Goal: Ask a question

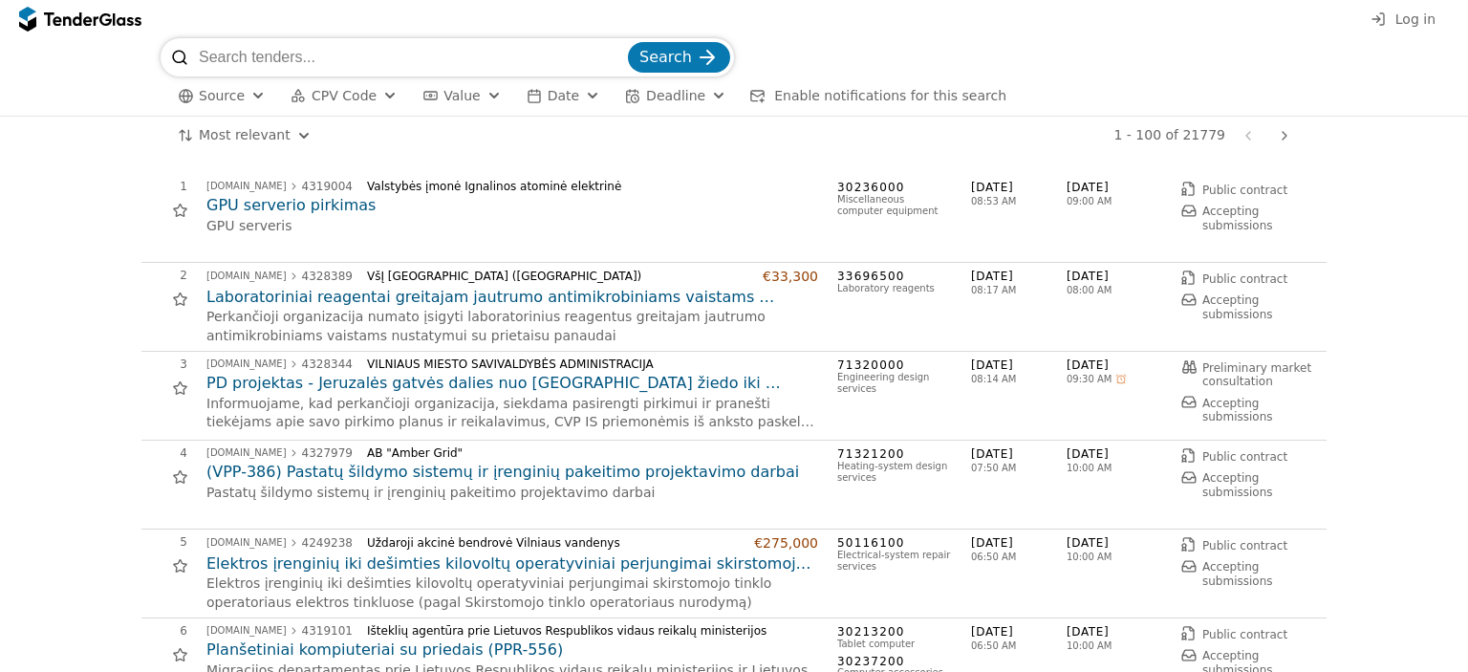
click at [386, 64] on input "search" at bounding box center [411, 57] width 425 height 38
type input "2027 m. savivaldybių tarybų ir kitų nevisuotinkų rinkimų"
click at [628, 42] on button "Search" at bounding box center [679, 57] width 102 height 31
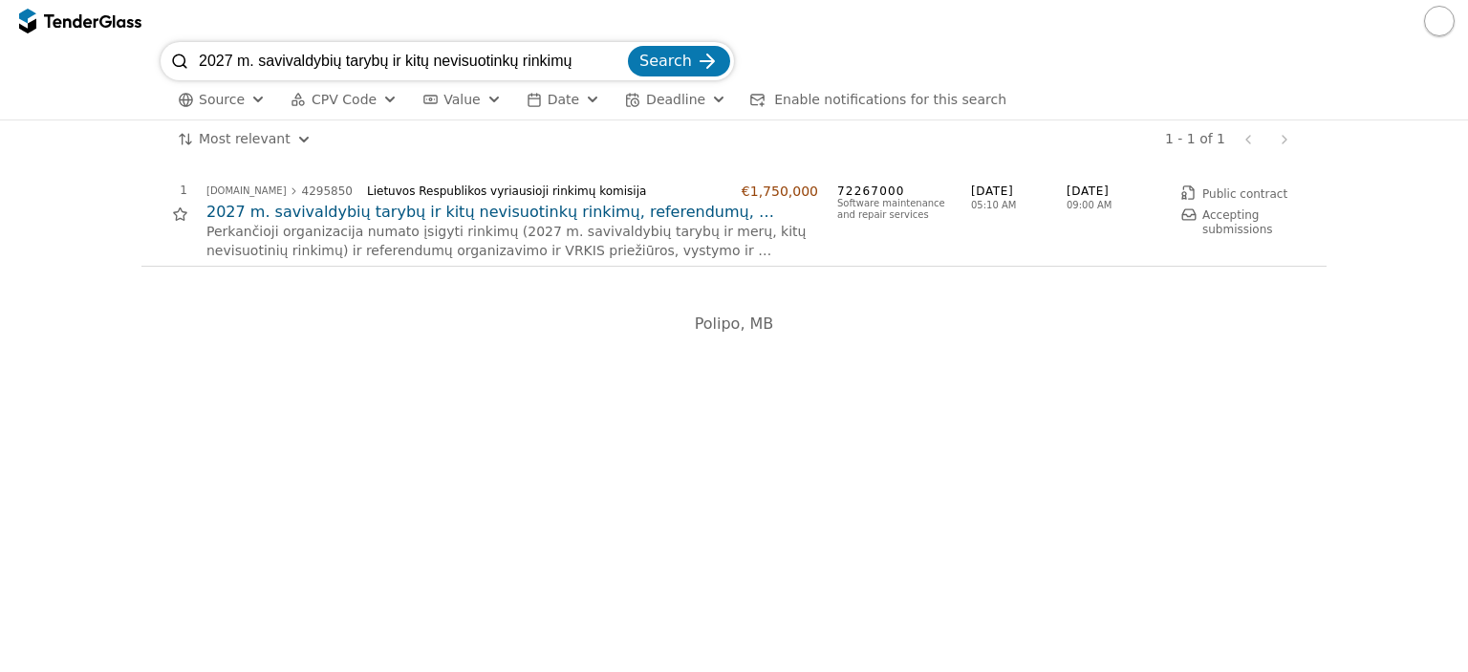
click at [373, 215] on h2 "2027 m. savivaldybių tarybų ir kitų nevisuotinkų rinkimų, referendumų, organiza…" at bounding box center [511, 212] width 611 height 21
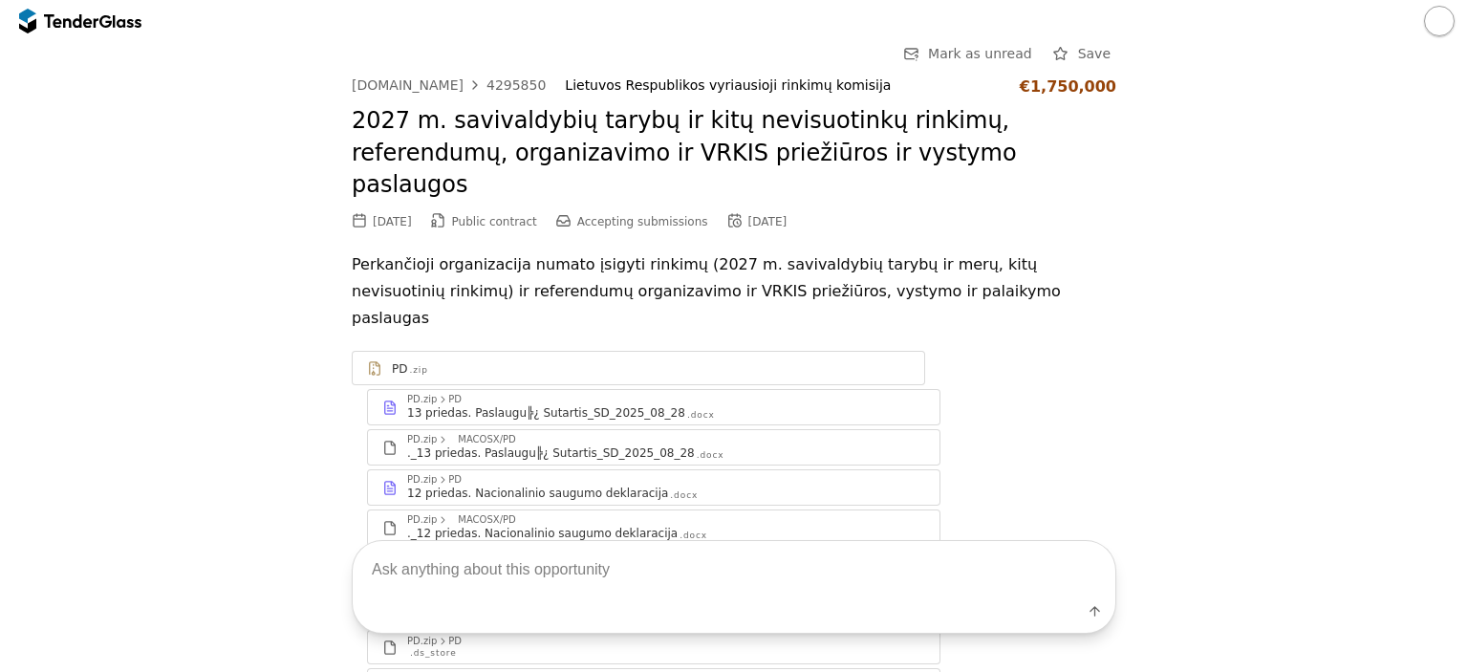
click at [525, 571] on textarea at bounding box center [734, 570] width 762 height 56
type textarea "ka perka koknreciai"
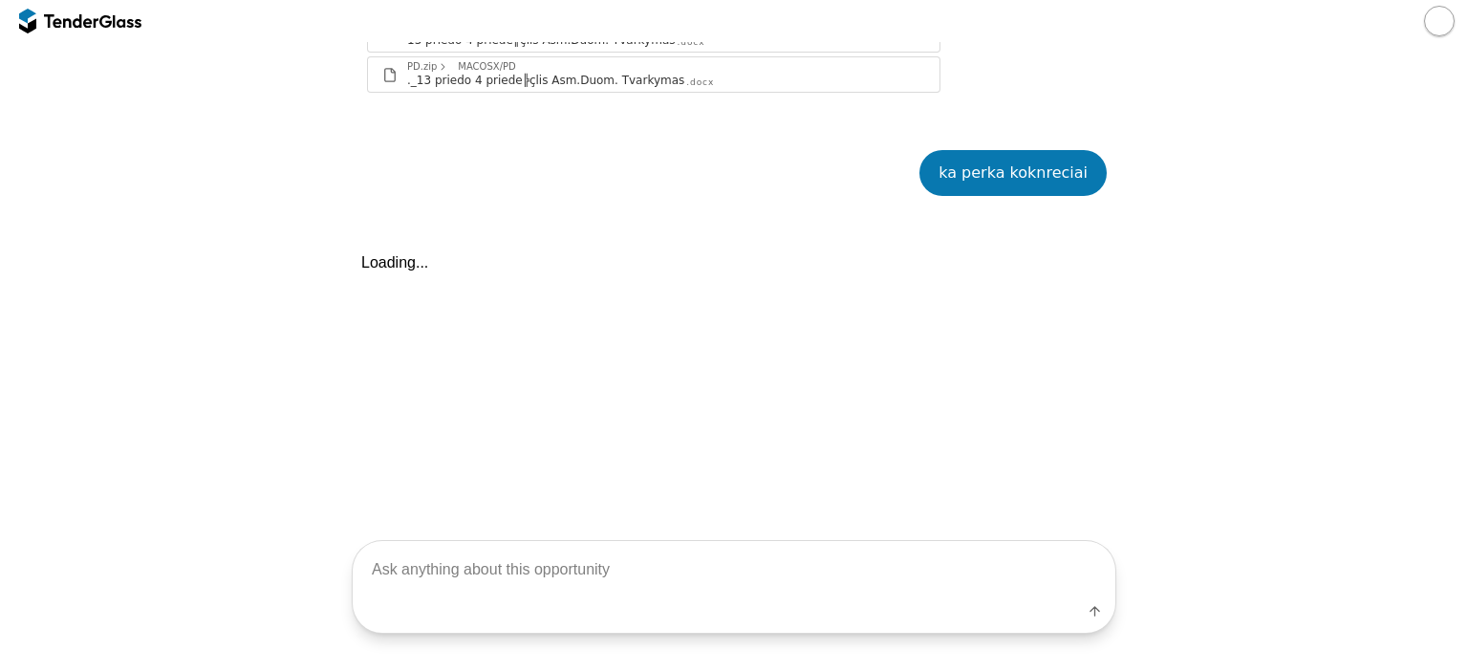
scroll to position [2018, 0]
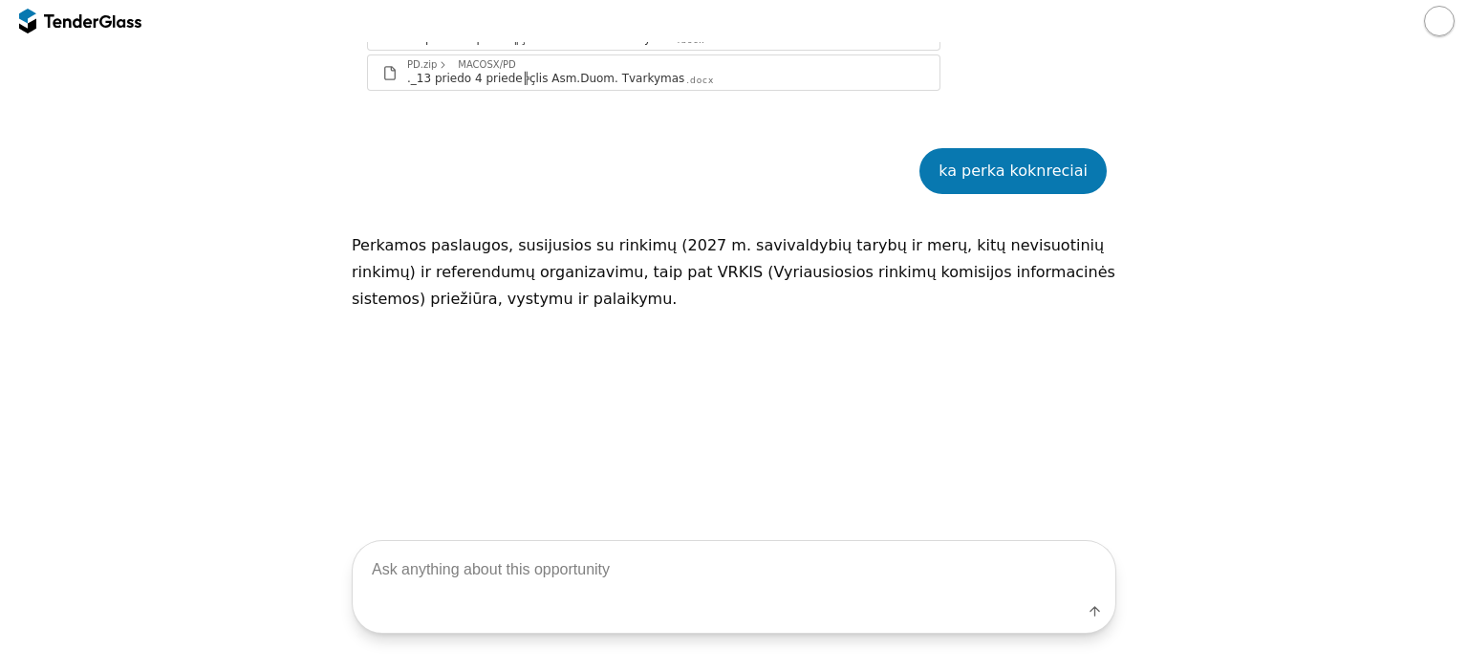
click at [504, 577] on textarea at bounding box center [734, 570] width 762 height 56
type textarea "o tiesiogines transliacijos prie ko?"
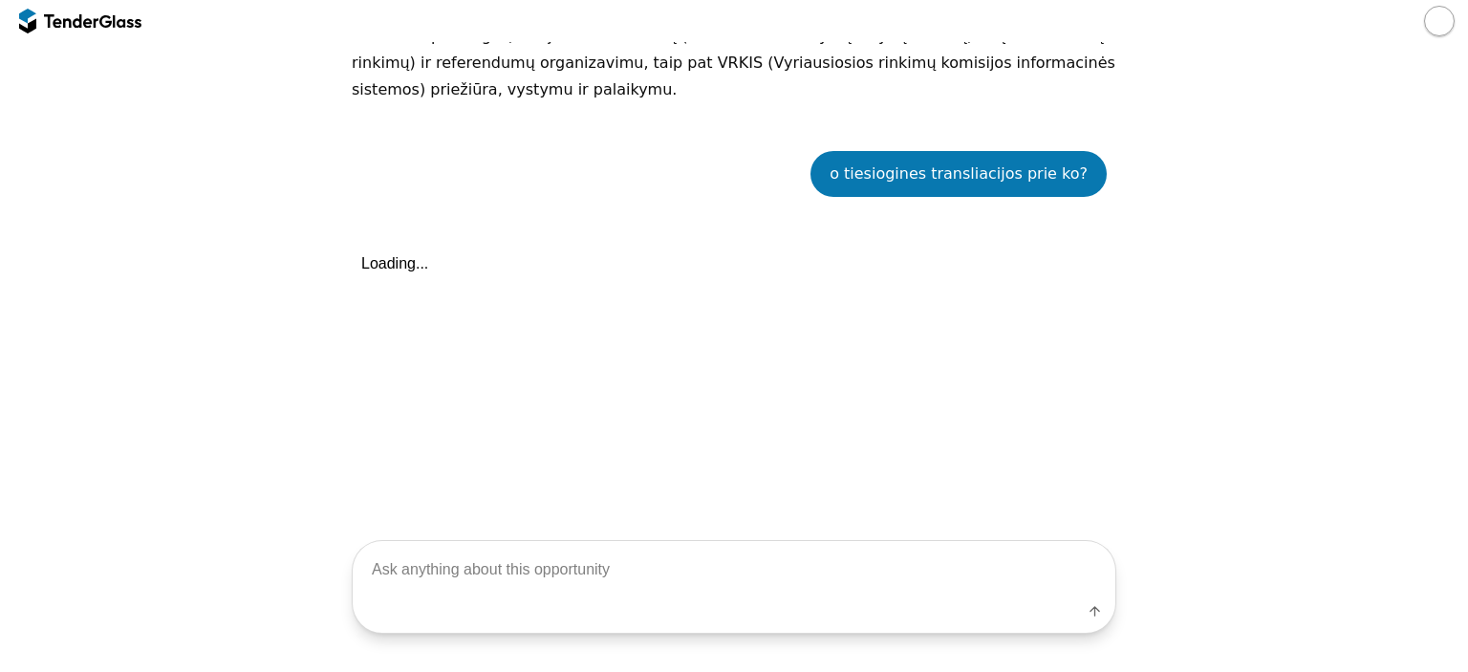
scroll to position [2229, 0]
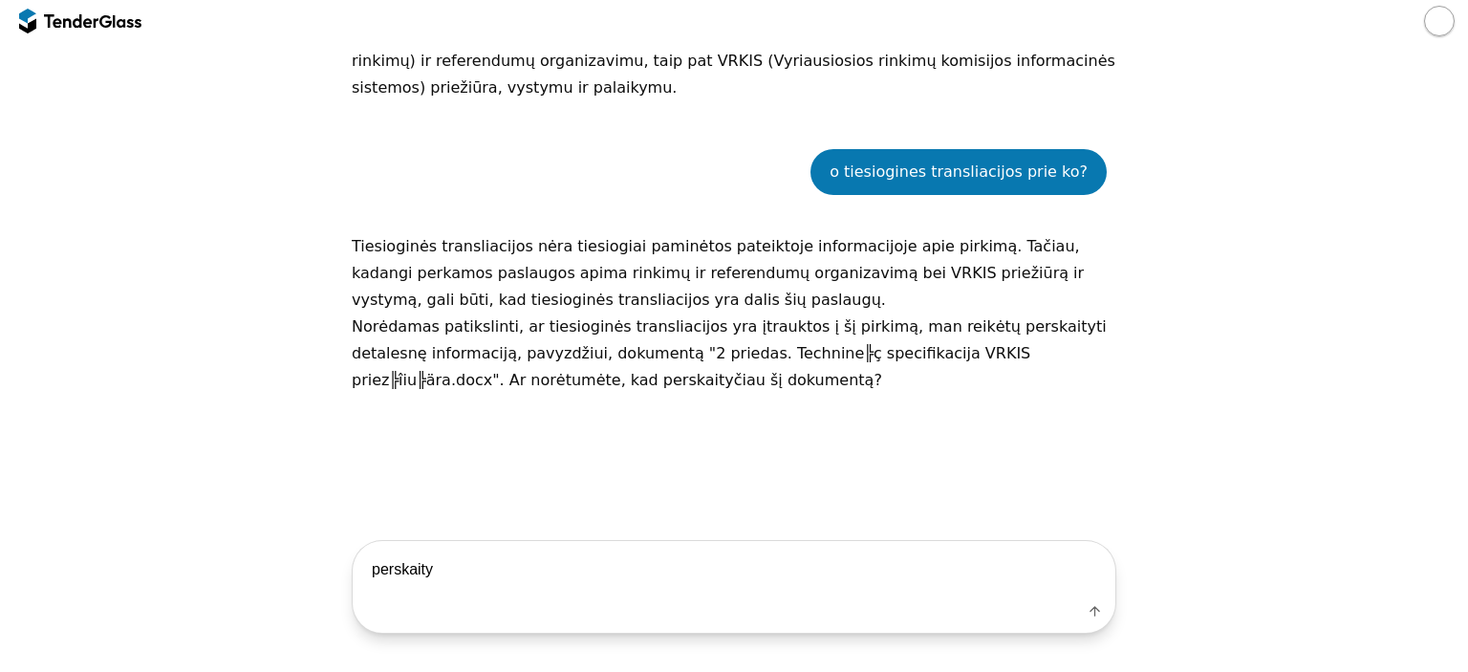
type textarea "perskaityk"
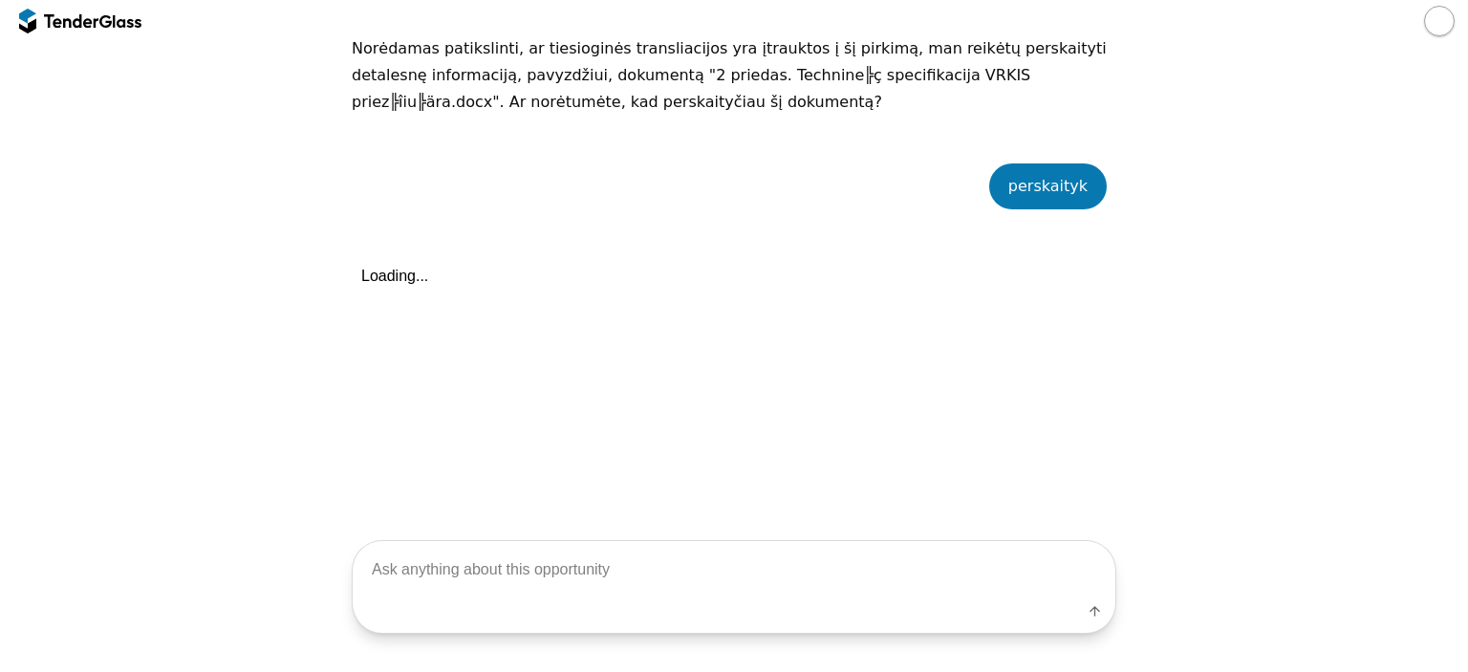
scroll to position [2522, 0]
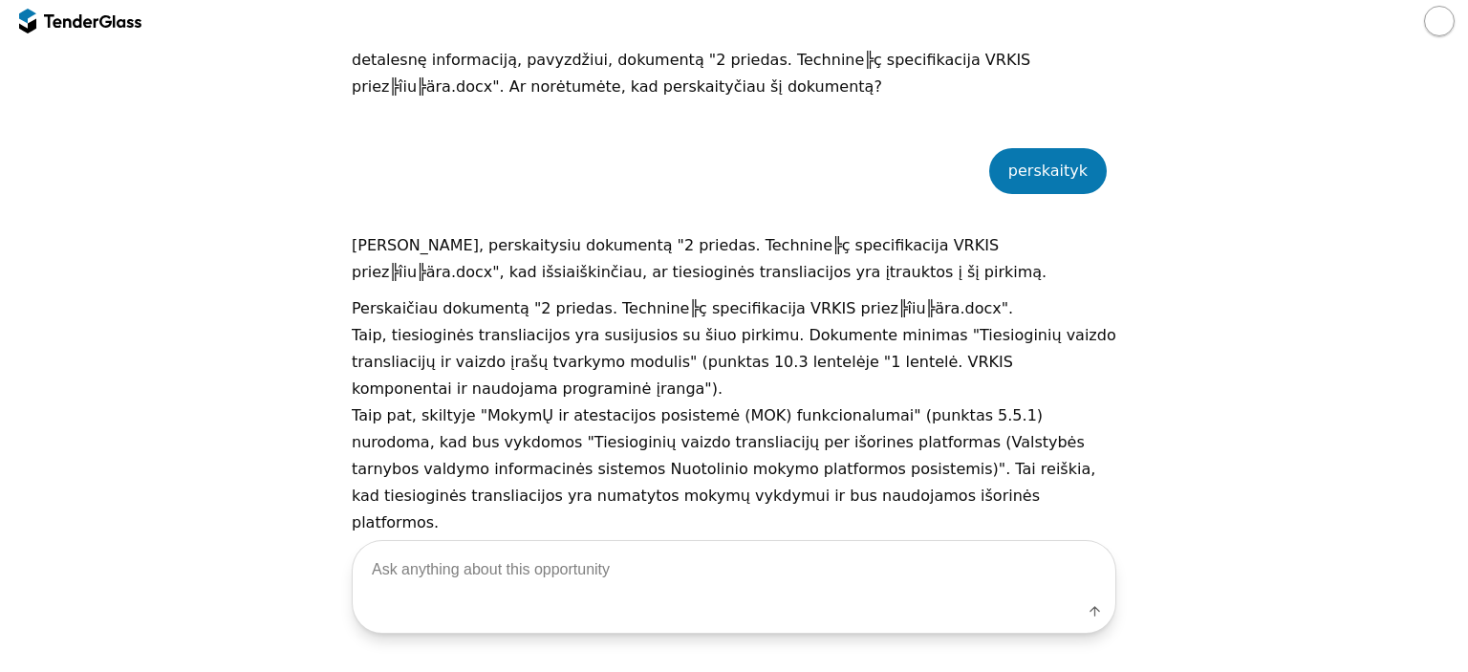
click at [492, 585] on textarea at bounding box center [734, 570] width 762 height 56
type textarea "ar galima teikti pasiulyma tik tesioginem transliacijom? kiek ju numatyta"
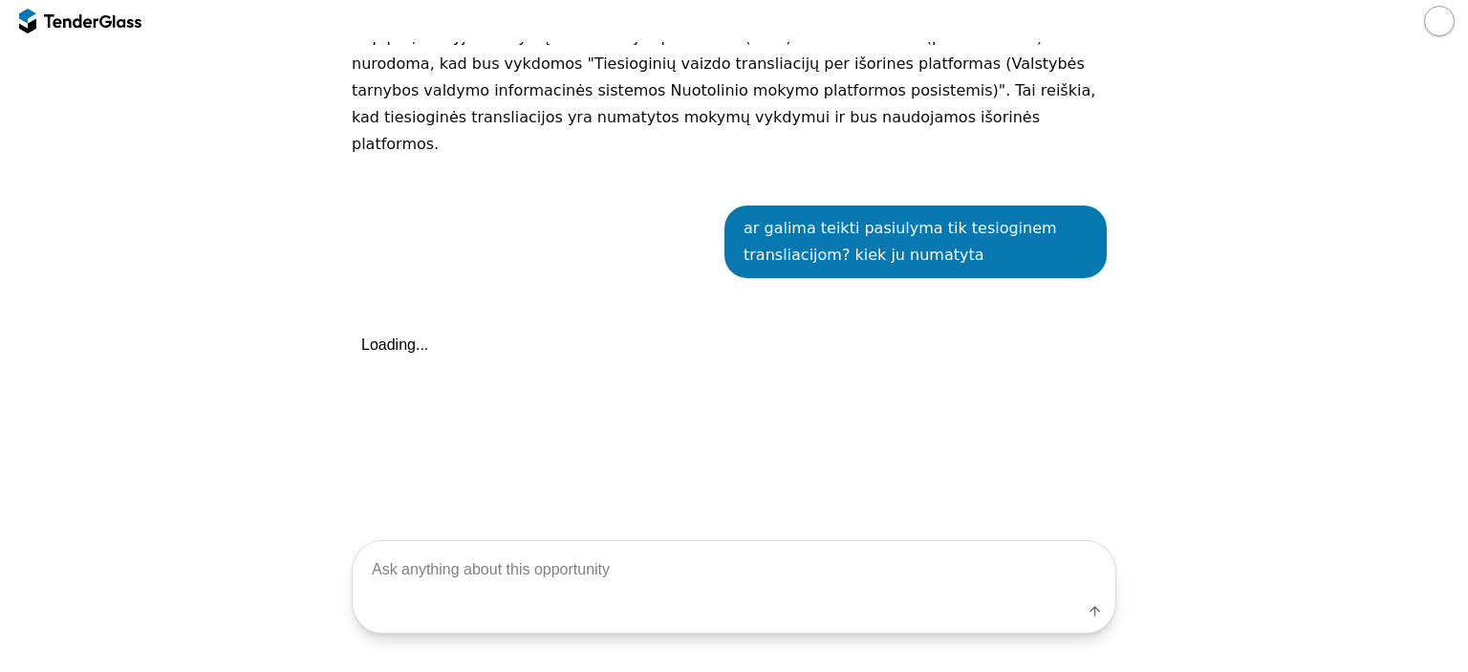
scroll to position [2931, 0]
